Goal: Communication & Community: Participate in discussion

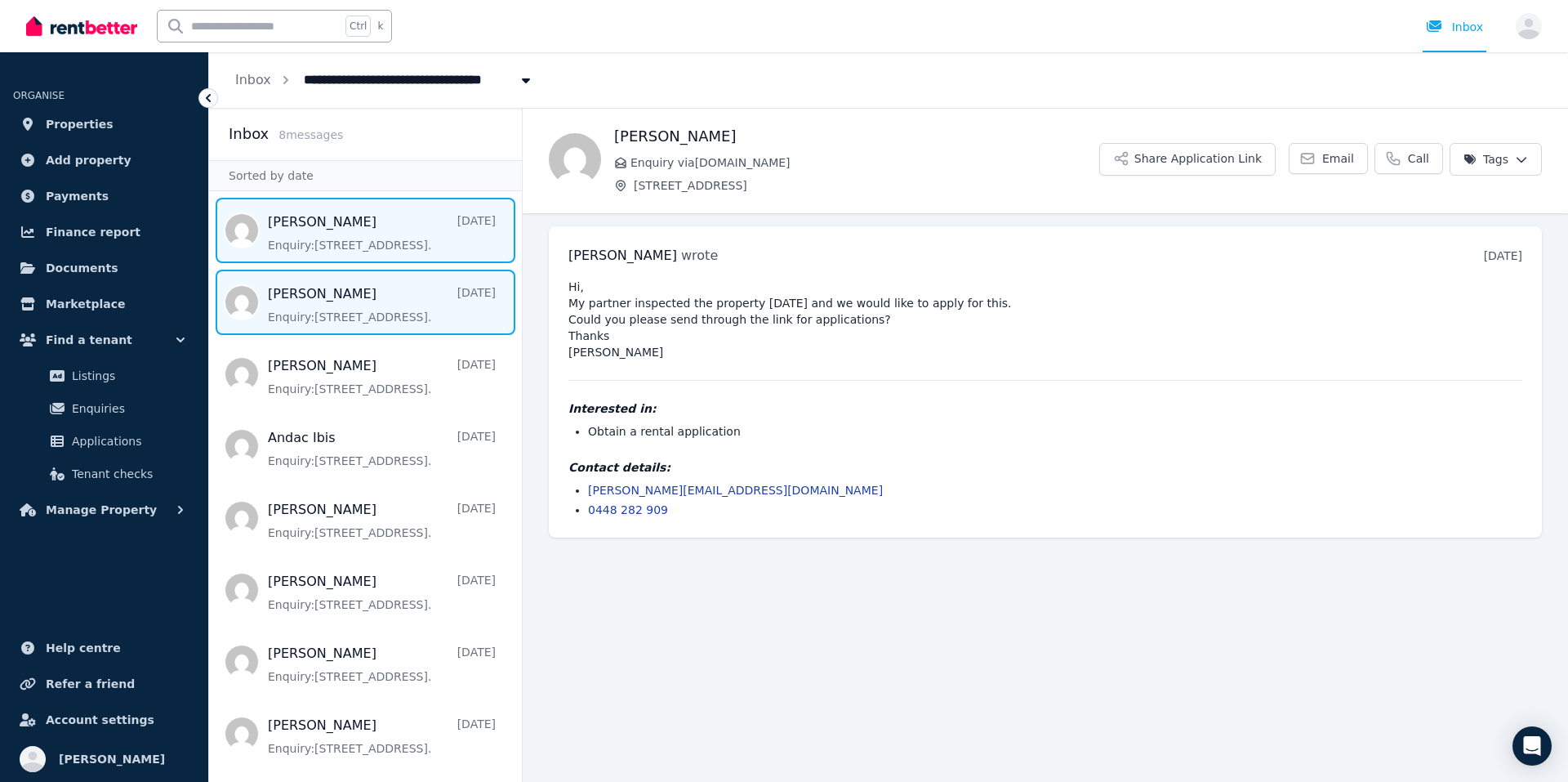
click at [379, 334] on span "Message list" at bounding box center [366, 302] width 313 height 66
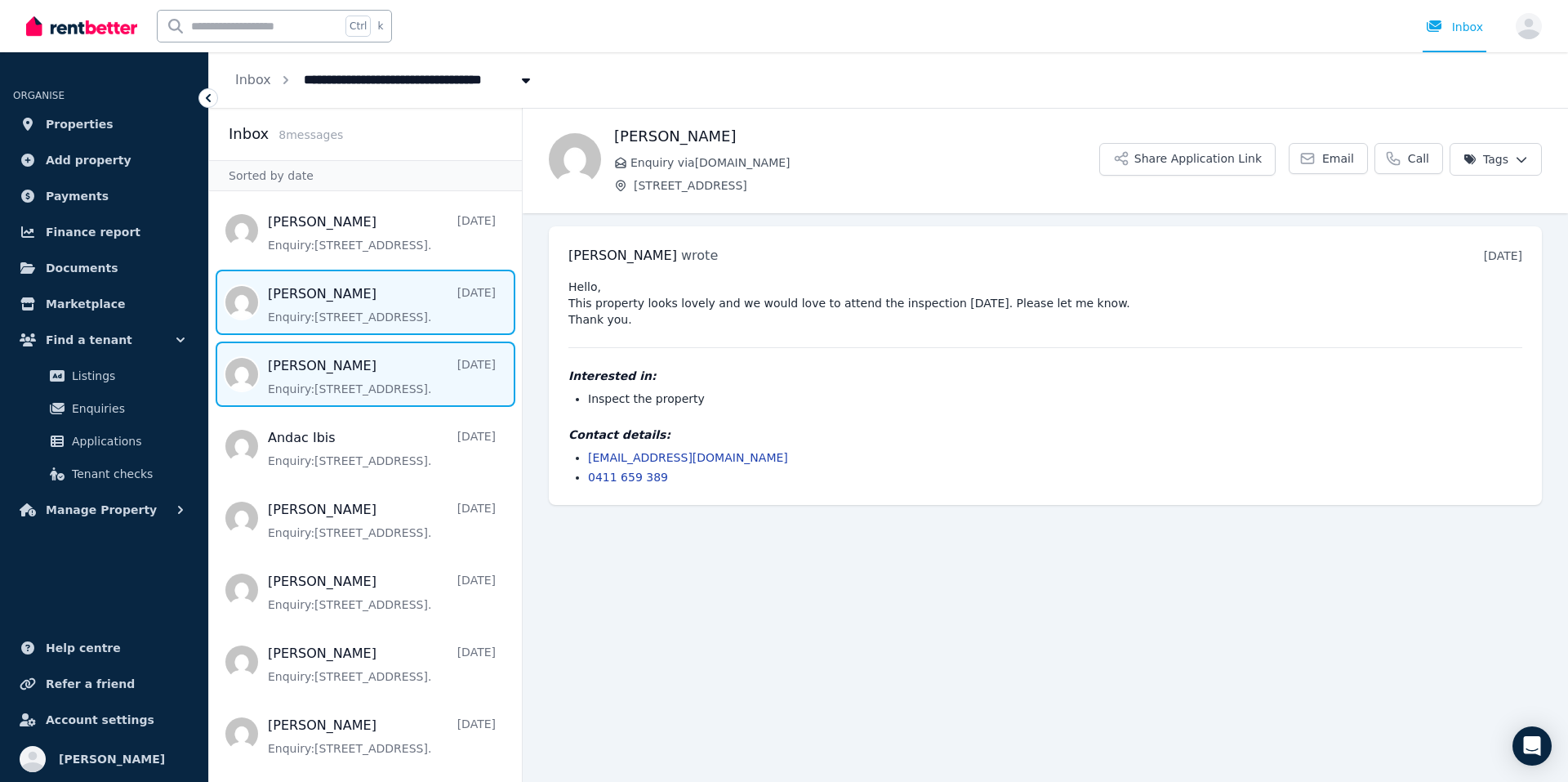
click at [366, 380] on span "Message list" at bounding box center [366, 375] width 313 height 66
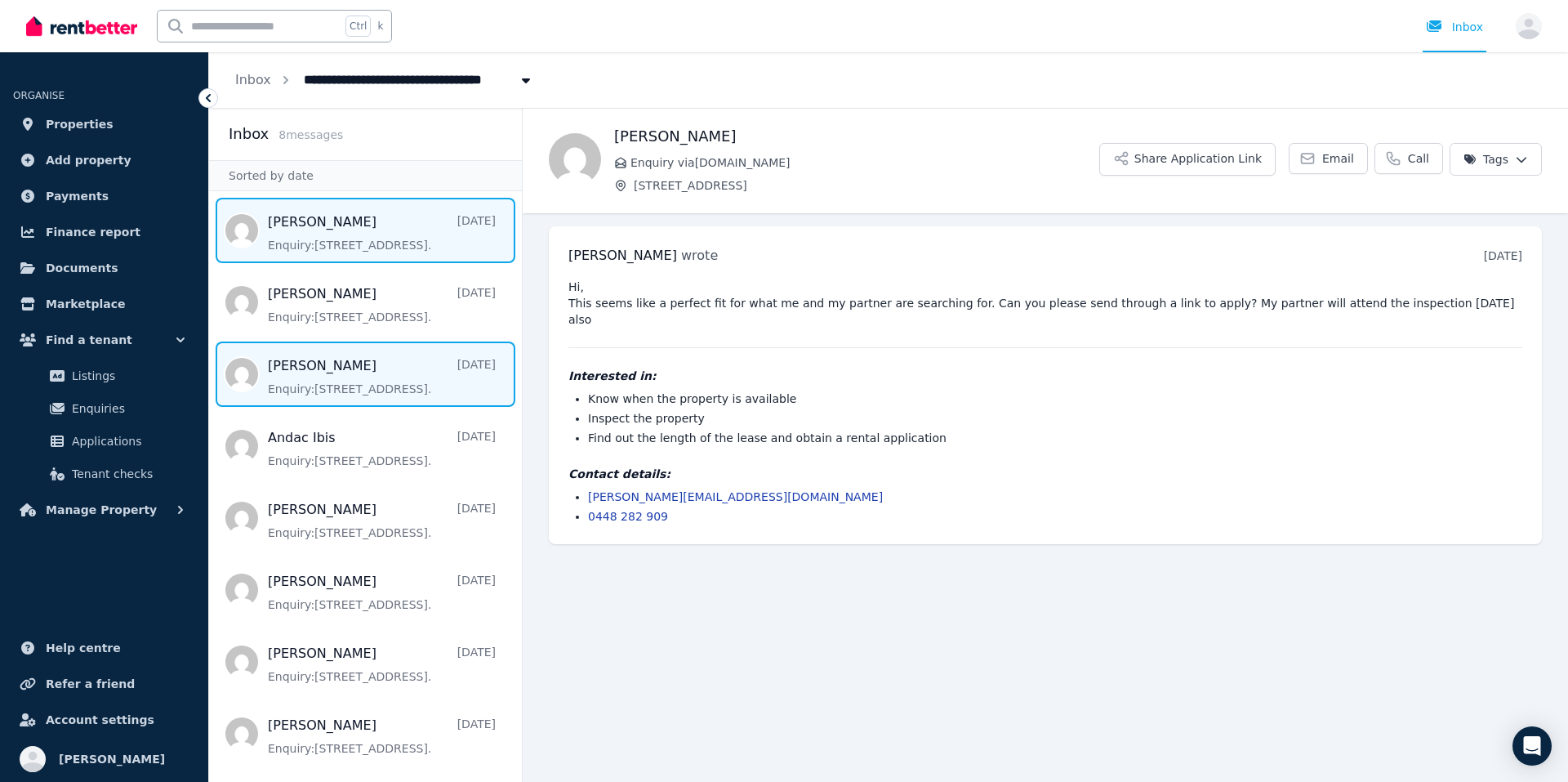
click at [356, 253] on span "Message list" at bounding box center [366, 231] width 313 height 66
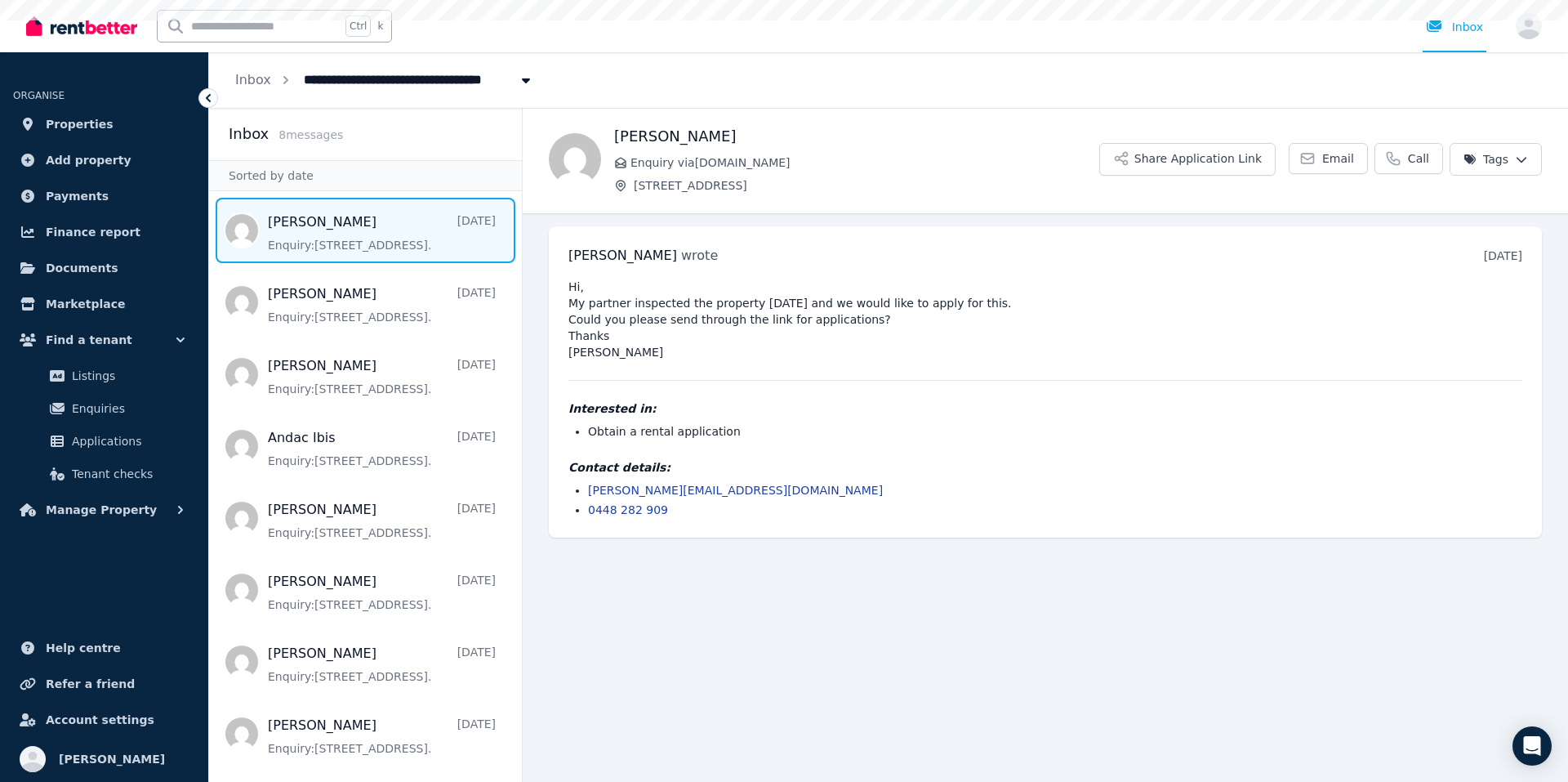
click at [356, 254] on span "Message list" at bounding box center [366, 231] width 313 height 66
